Goal: Find specific page/section

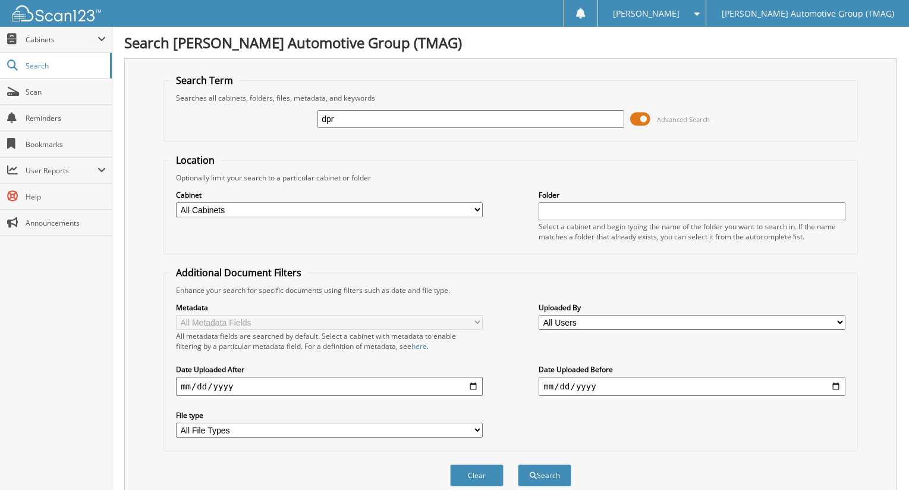
type input "dpr"
click at [518, 464] on button "Search" at bounding box center [545, 475] width 54 height 22
click at [365, 121] on input "dpr" at bounding box center [471, 119] width 307 height 18
type input "d"
type input "DPR STATEMENTS"
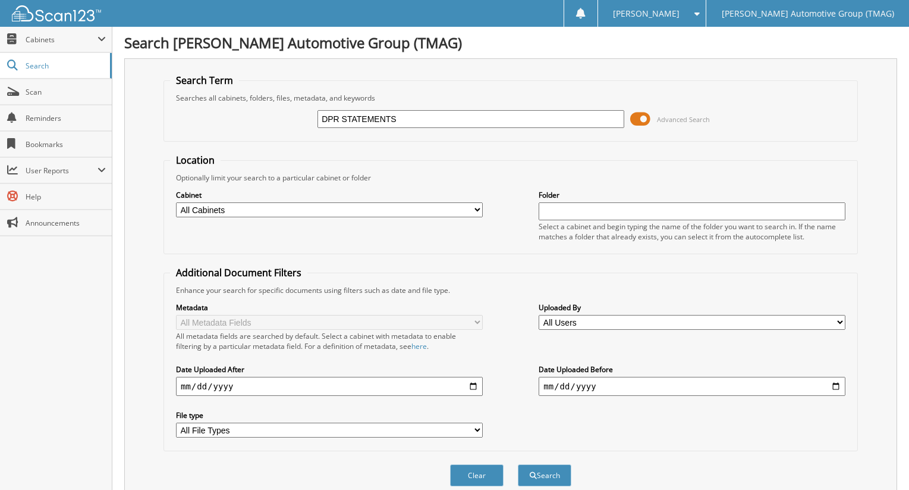
click at [518, 464] on button "Search" at bounding box center [545, 475] width 54 height 22
click at [700, 16] on span at bounding box center [694, 14] width 11 height 8
click at [707, 62] on link "Logout" at bounding box center [652, 58] width 108 height 21
